Goal: Transaction & Acquisition: Book appointment/travel/reservation

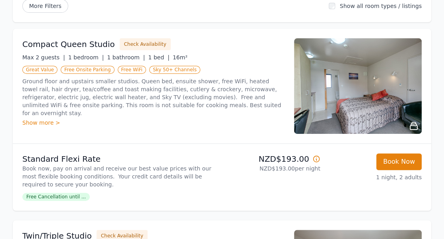
scroll to position [120, 0]
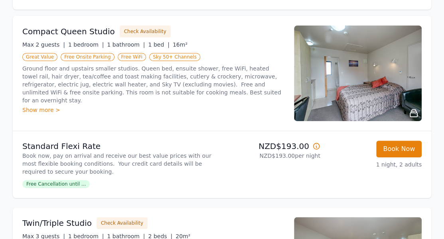
click at [56, 185] on span "Free Cancellation until ..." at bounding box center [55, 184] width 67 height 8
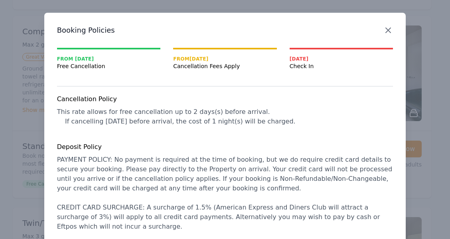
click at [384, 30] on icon "button" at bounding box center [388, 31] width 10 height 10
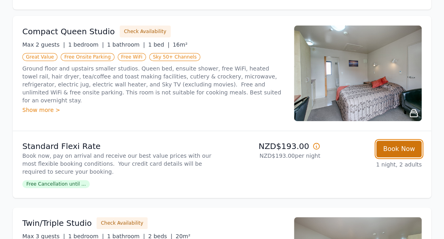
click at [396, 149] on button "Book Now" at bounding box center [398, 149] width 45 height 17
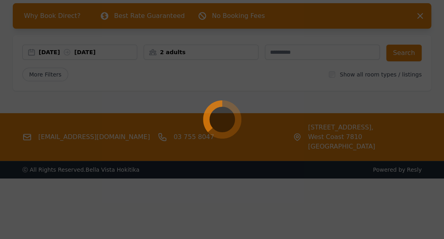
select select "**"
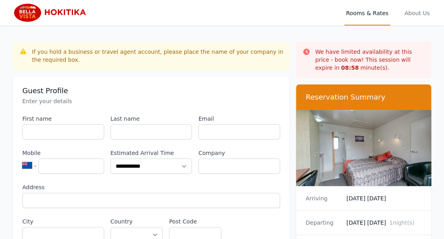
scroll to position [38, 0]
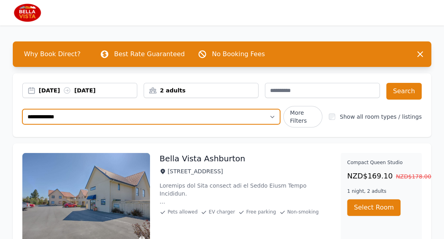
click at [72, 114] on select "**********" at bounding box center [151, 116] width 258 height 15
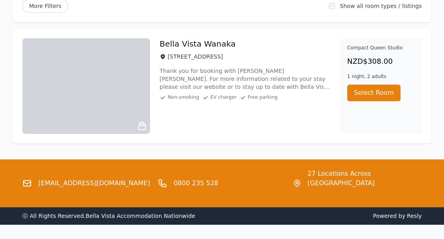
scroll to position [120, 0]
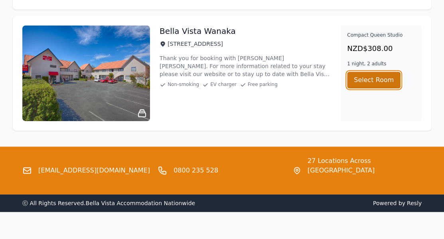
click at [373, 82] on button "Select Room" at bounding box center [373, 80] width 53 height 17
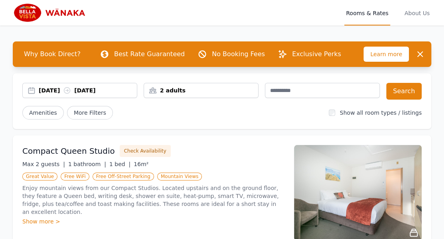
click at [53, 91] on div "[DATE] [DATE]" at bounding box center [88, 91] width 98 height 8
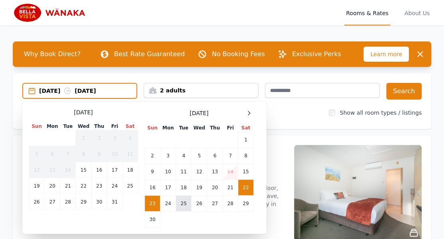
click at [180, 205] on td "25" at bounding box center [184, 204] width 16 height 16
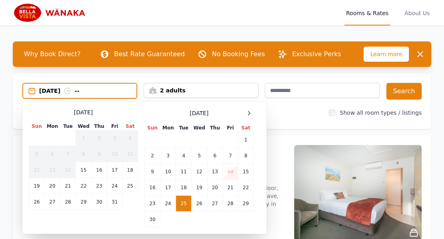
click at [108, 95] on div "[DATE] --" at bounding box center [87, 91] width 97 height 8
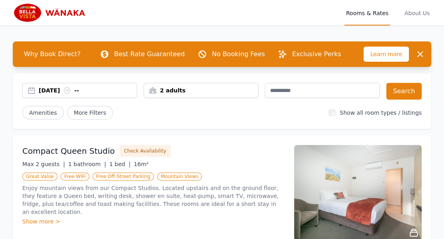
click at [98, 91] on div "[DATE] --" at bounding box center [88, 91] width 98 height 8
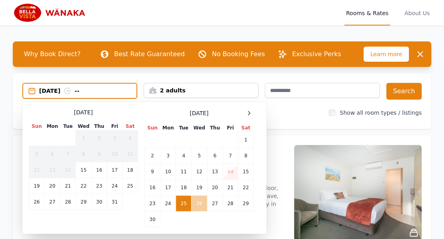
click at [197, 206] on td "26" at bounding box center [199, 204] width 16 height 16
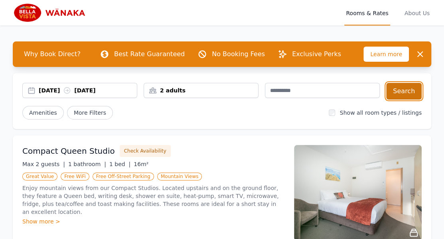
click at [412, 87] on button "Search" at bounding box center [403, 91] width 35 height 17
